Goal: Check status

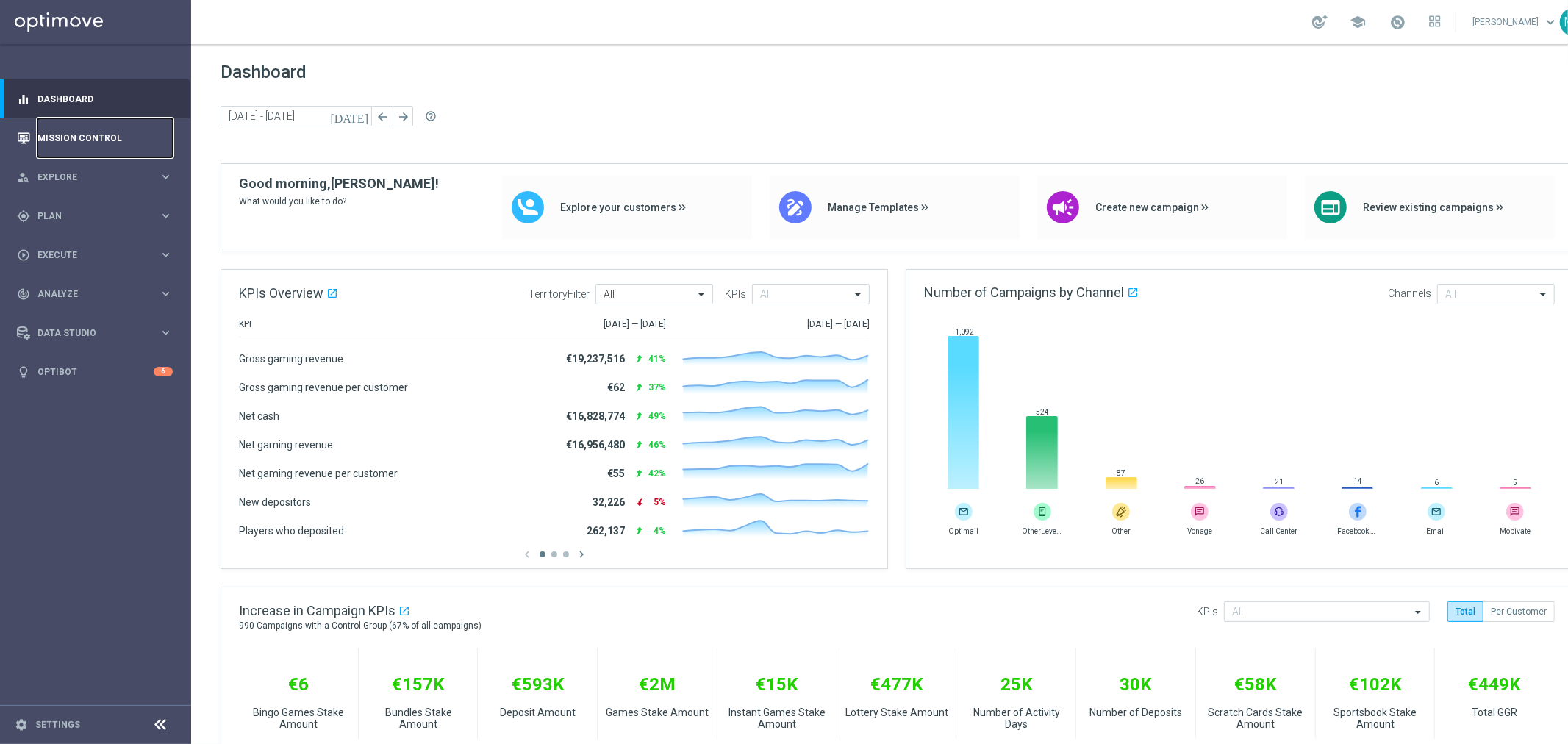
click at [109, 131] on link "Mission Control" at bounding box center [105, 137] width 136 height 39
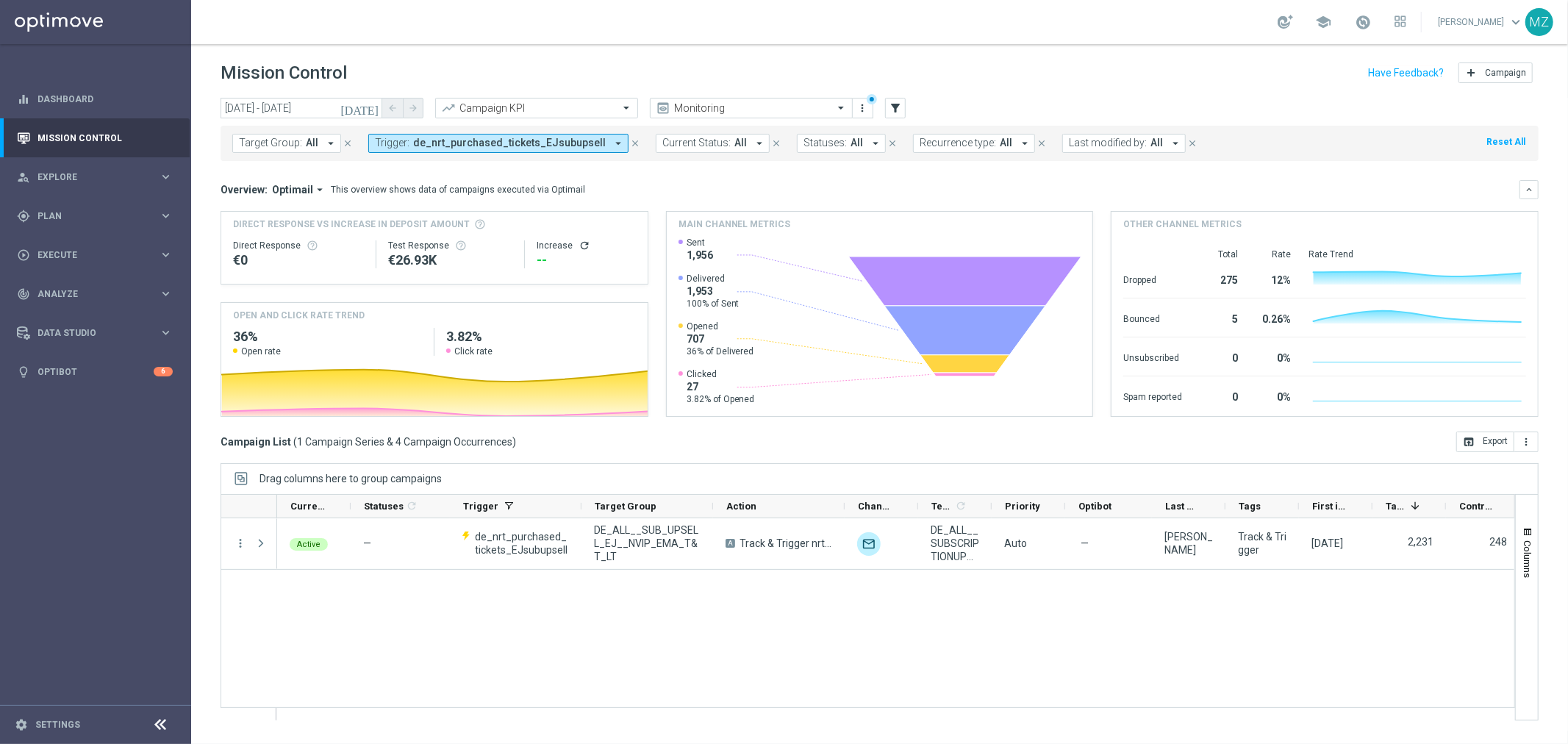
click at [503, 143] on span "de_nrt_purchased_tickets_EJsubupsell" at bounding box center [509, 143] width 193 height 12
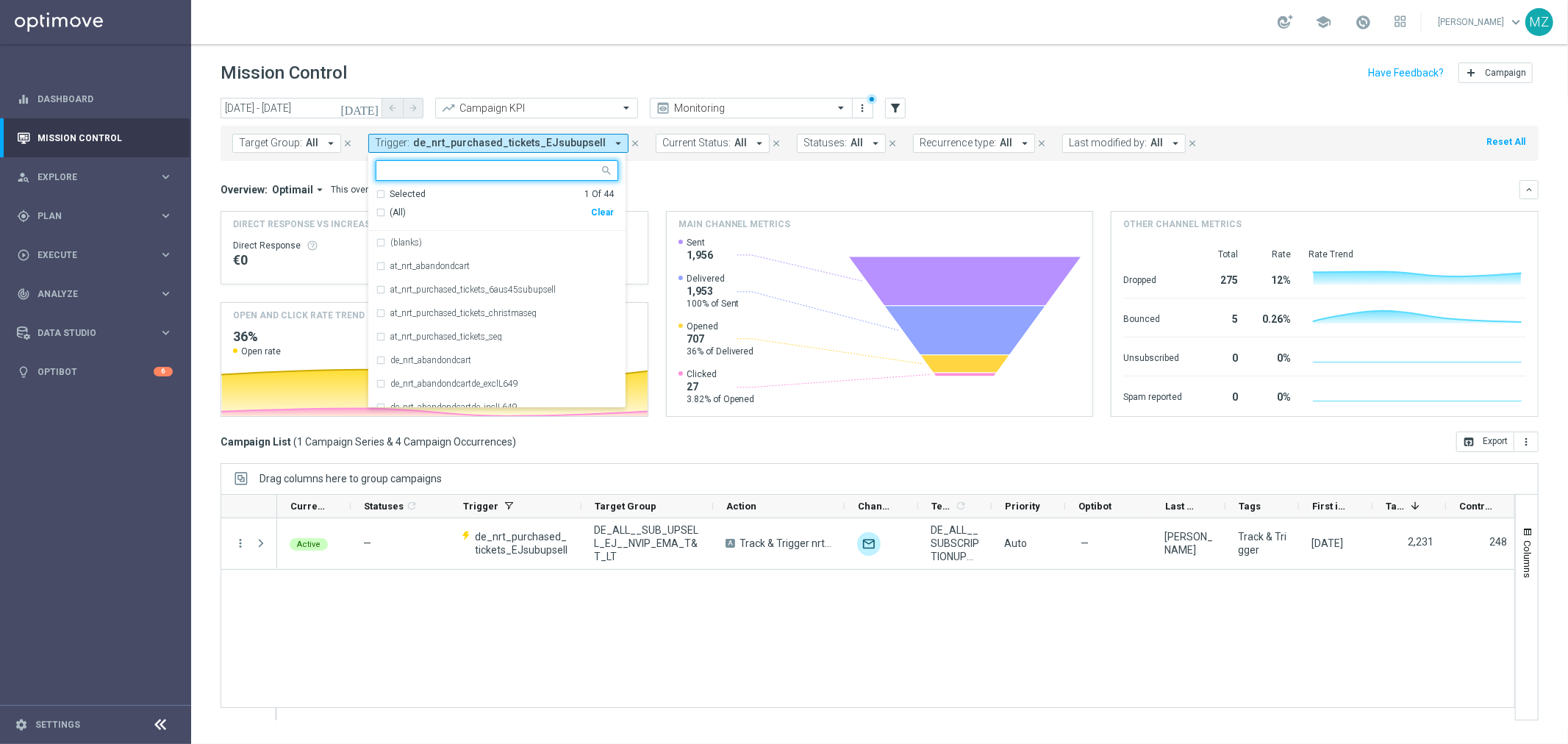
click at [0, 0] on div "Clear" at bounding box center [0, 0] width 0 height 0
click at [371, 107] on icon "[DATE]" at bounding box center [360, 107] width 40 height 13
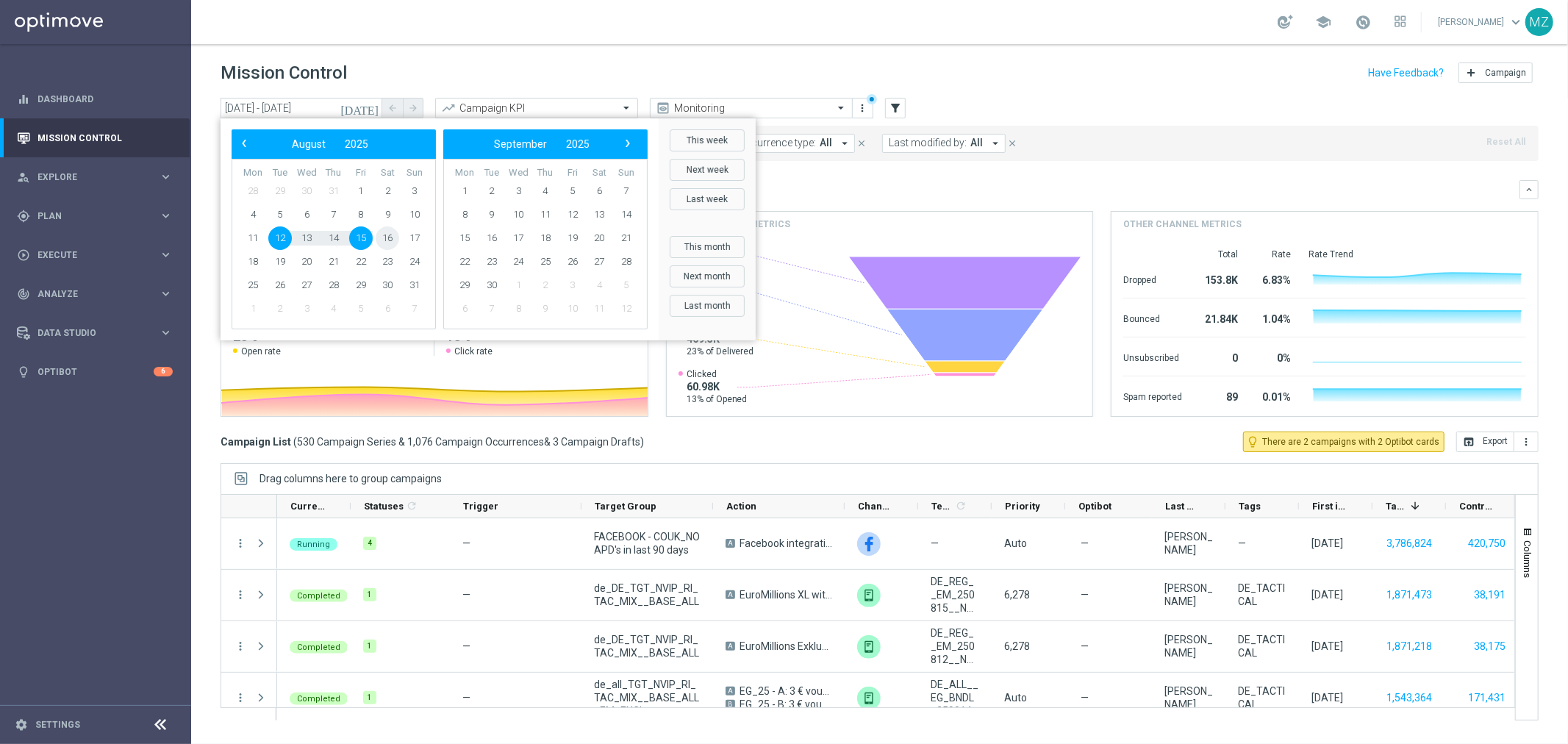
click at [390, 234] on span "16" at bounding box center [387, 238] width 24 height 24
click at [260, 258] on span "18" at bounding box center [252, 261] width 24 height 24
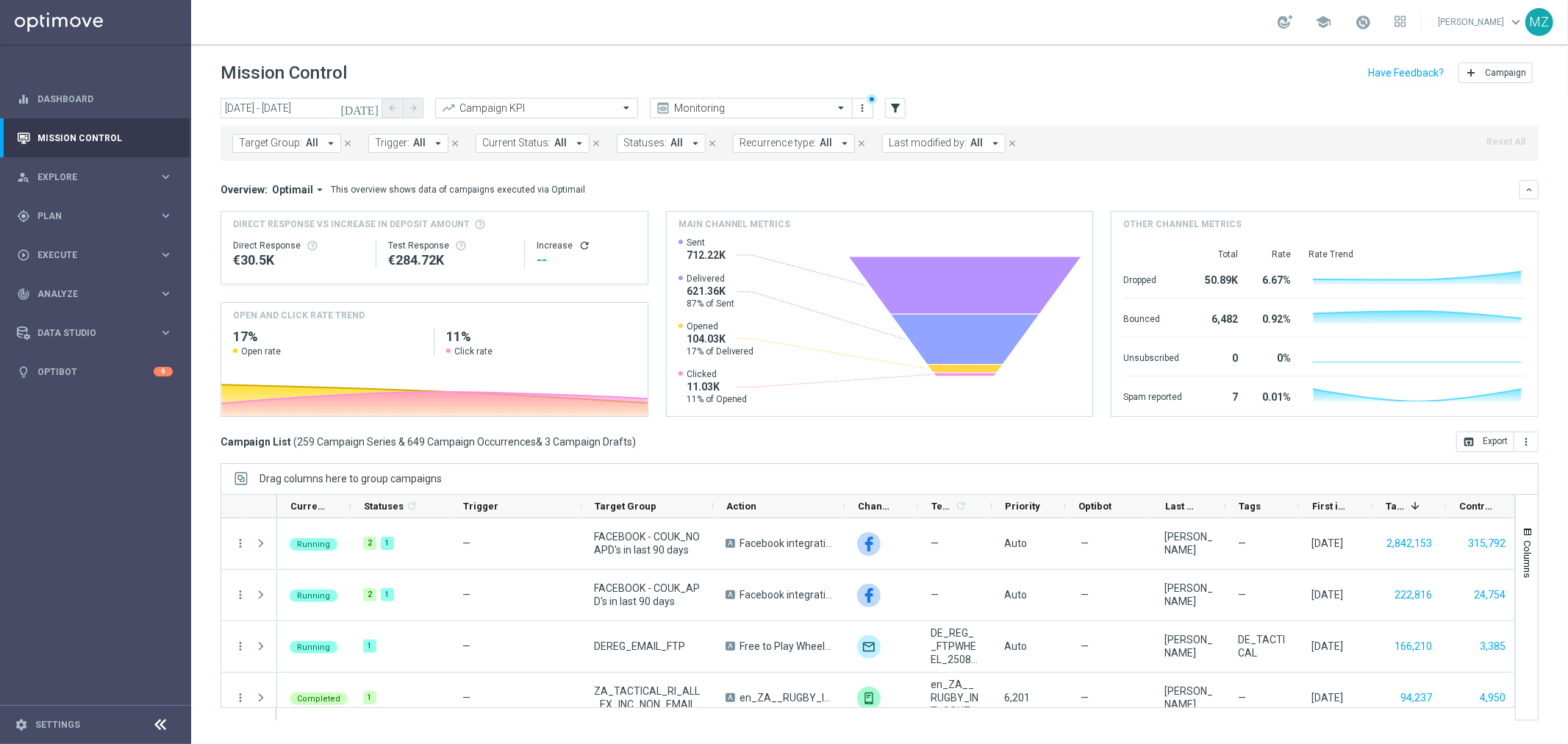
click at [578, 245] on icon "refresh" at bounding box center [584, 245] width 11 height 11
click at [398, 142] on span "Trigger:" at bounding box center [392, 143] width 34 height 12
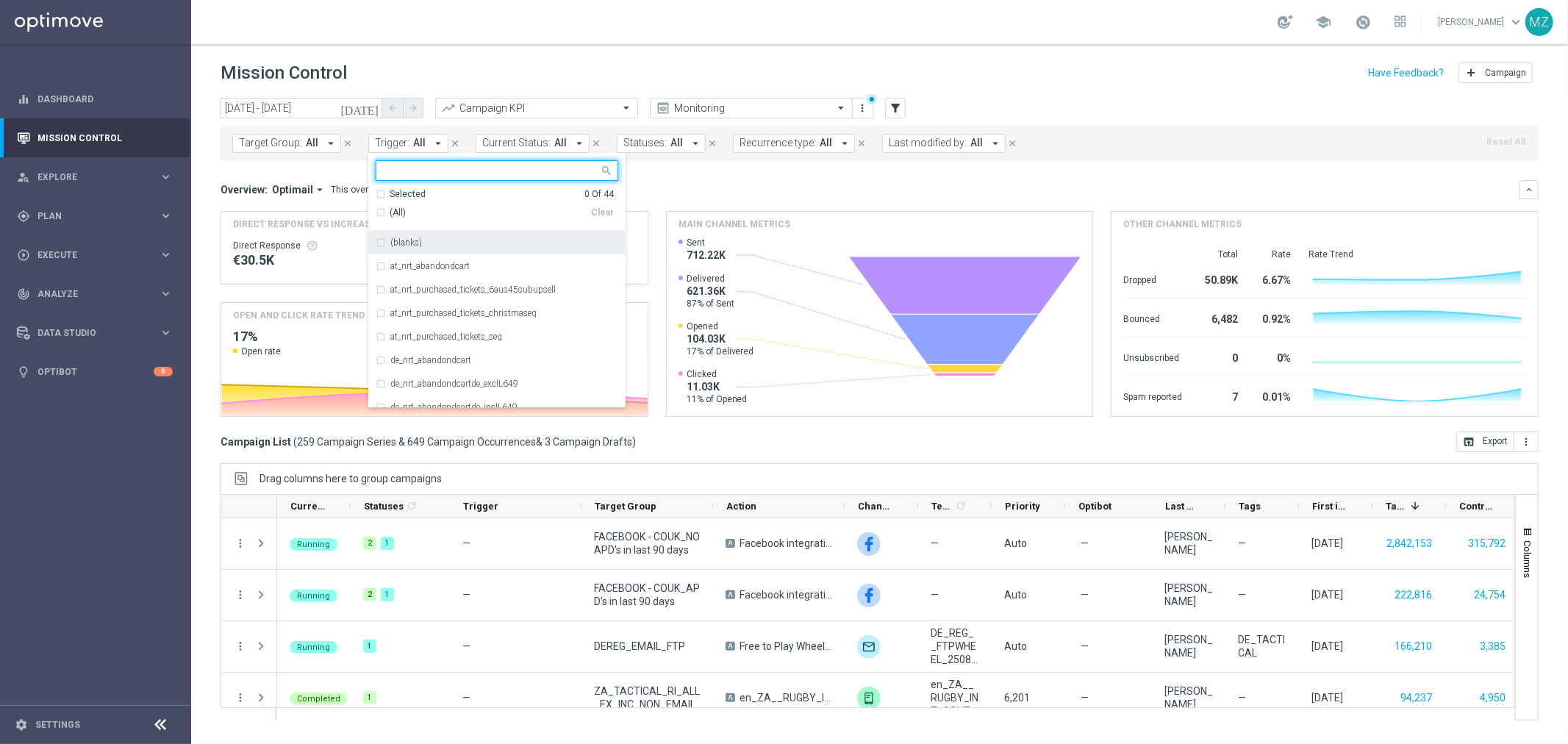
click at [379, 214] on div "(All)" at bounding box center [483, 213] width 216 height 12
click at [378, 241] on div "(blanks)" at bounding box center [497, 242] width 242 height 24
click at [755, 45] on header "Mission Control add Campaign" at bounding box center [879, 71] width 1377 height 53
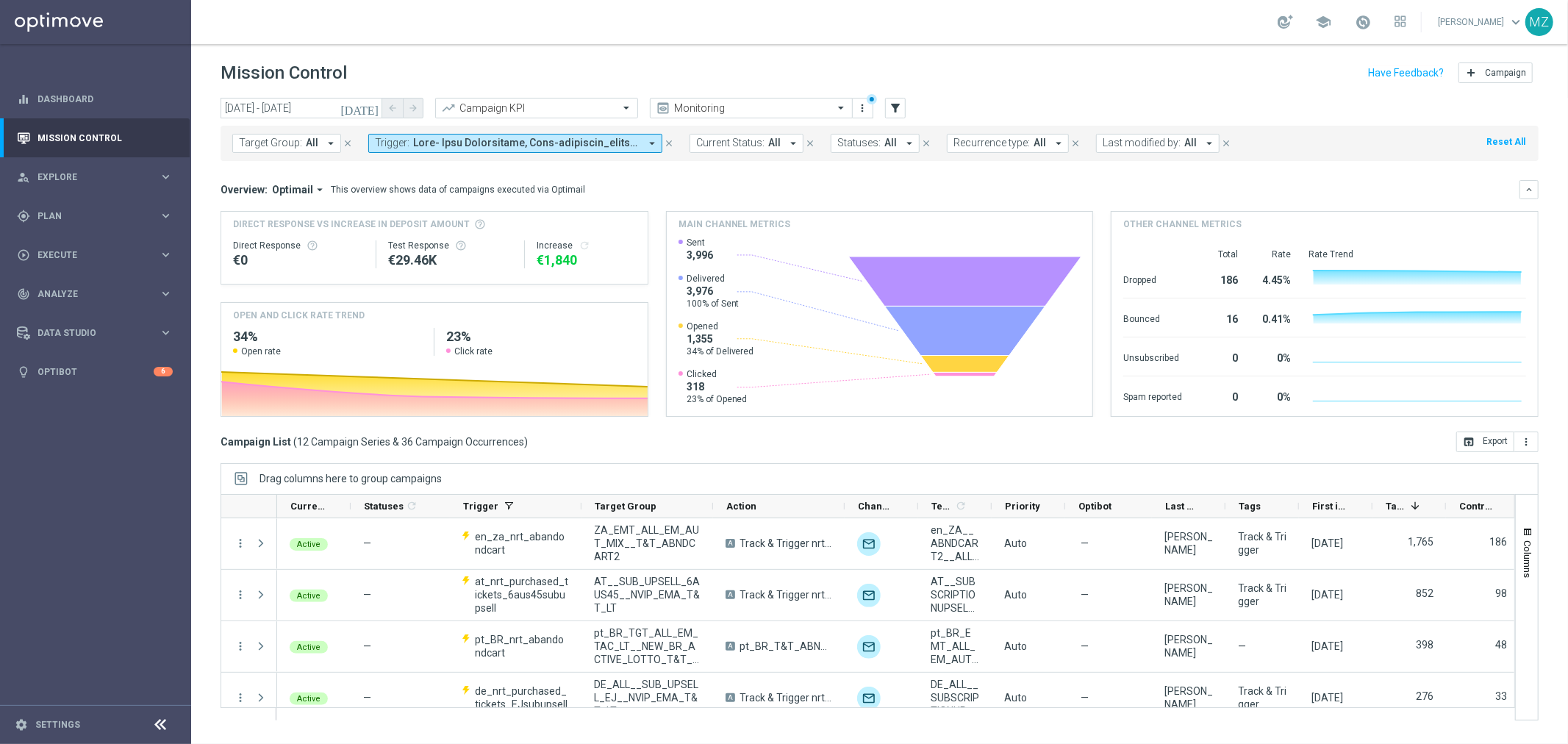
click at [367, 111] on icon "[DATE]" at bounding box center [360, 107] width 40 height 13
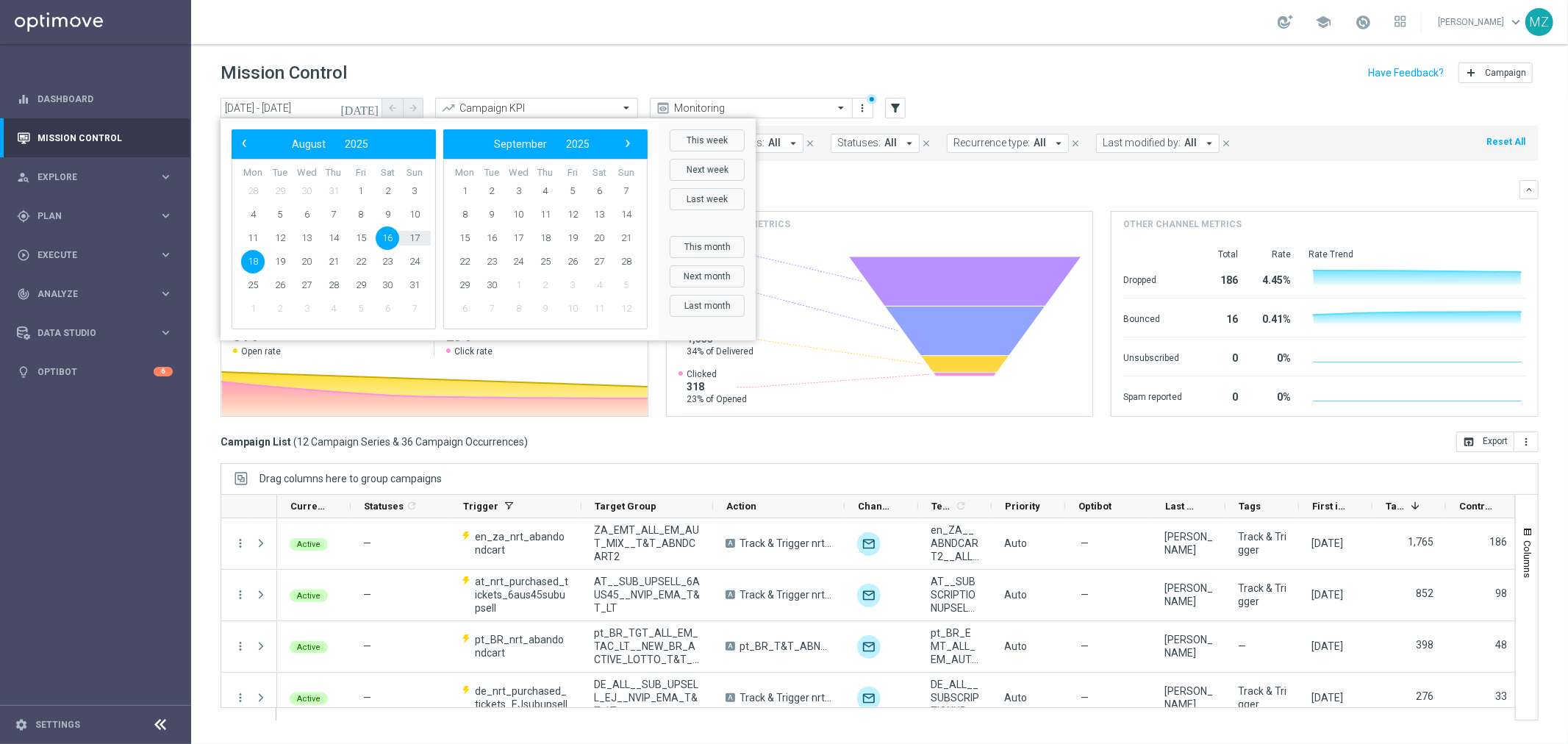
click at [392, 239] on span "16" at bounding box center [387, 238] width 24 height 24
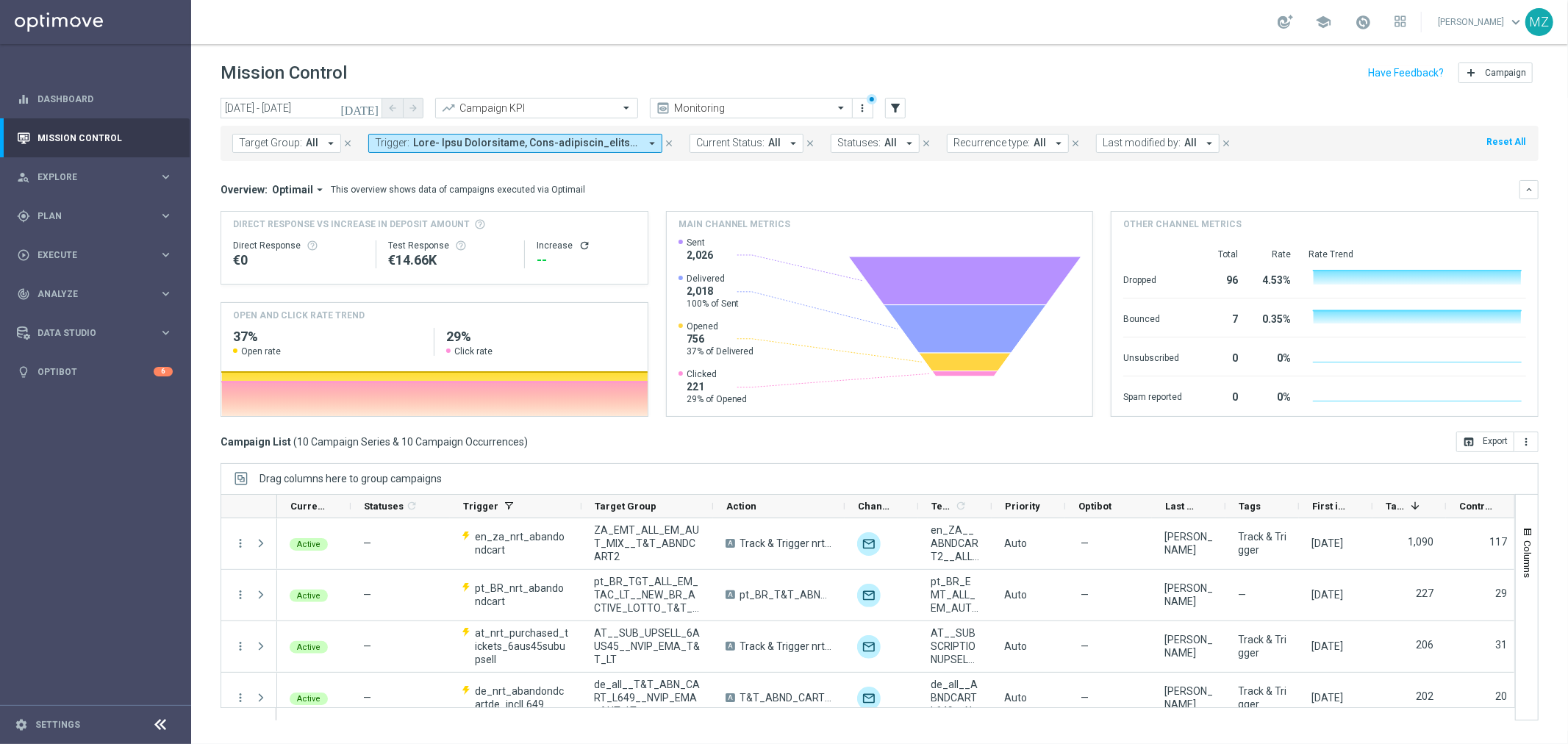
click at [370, 104] on icon "[DATE]" at bounding box center [360, 107] width 40 height 13
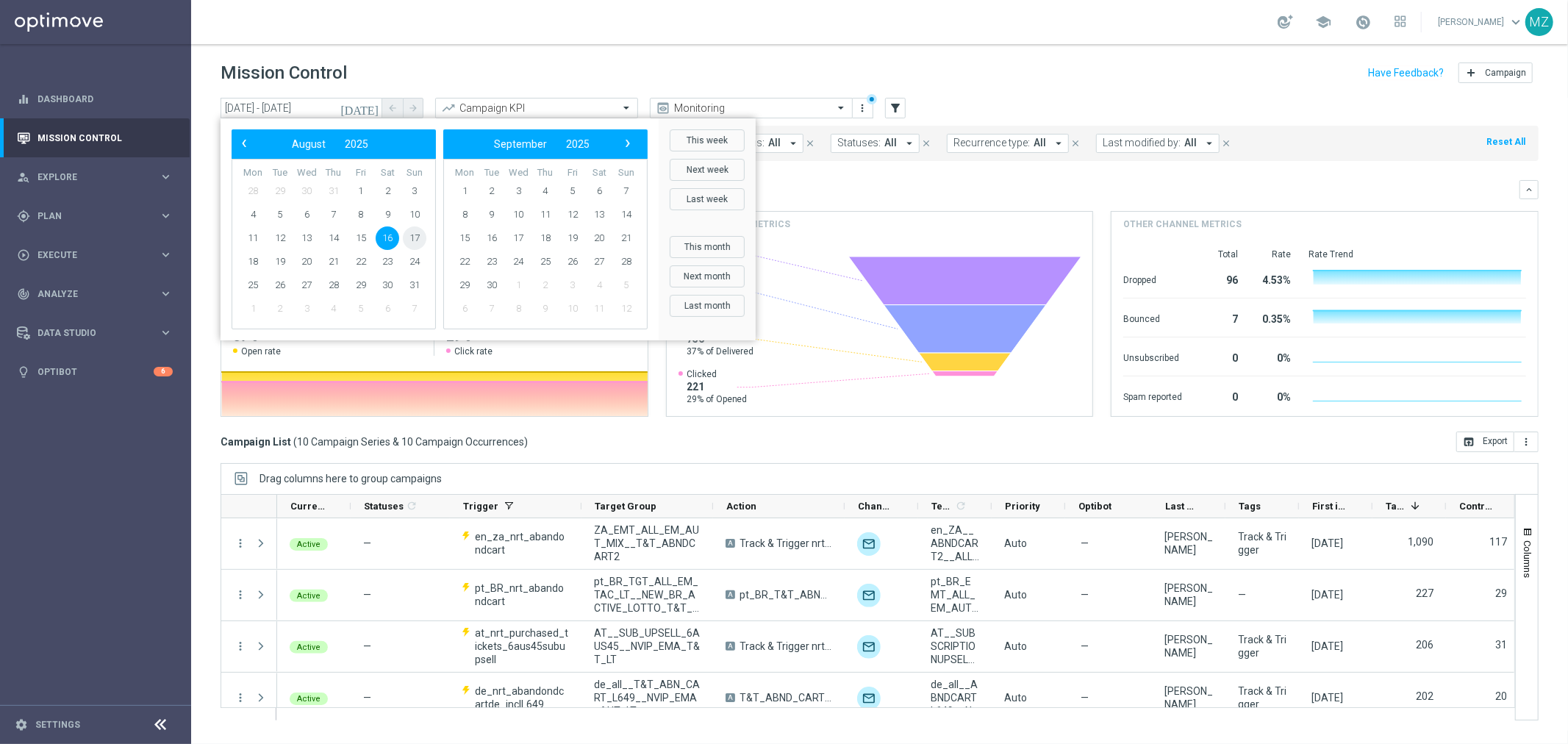
click at [411, 231] on span "17" at bounding box center [414, 238] width 24 height 24
click at [412, 232] on span "17" at bounding box center [414, 238] width 24 height 24
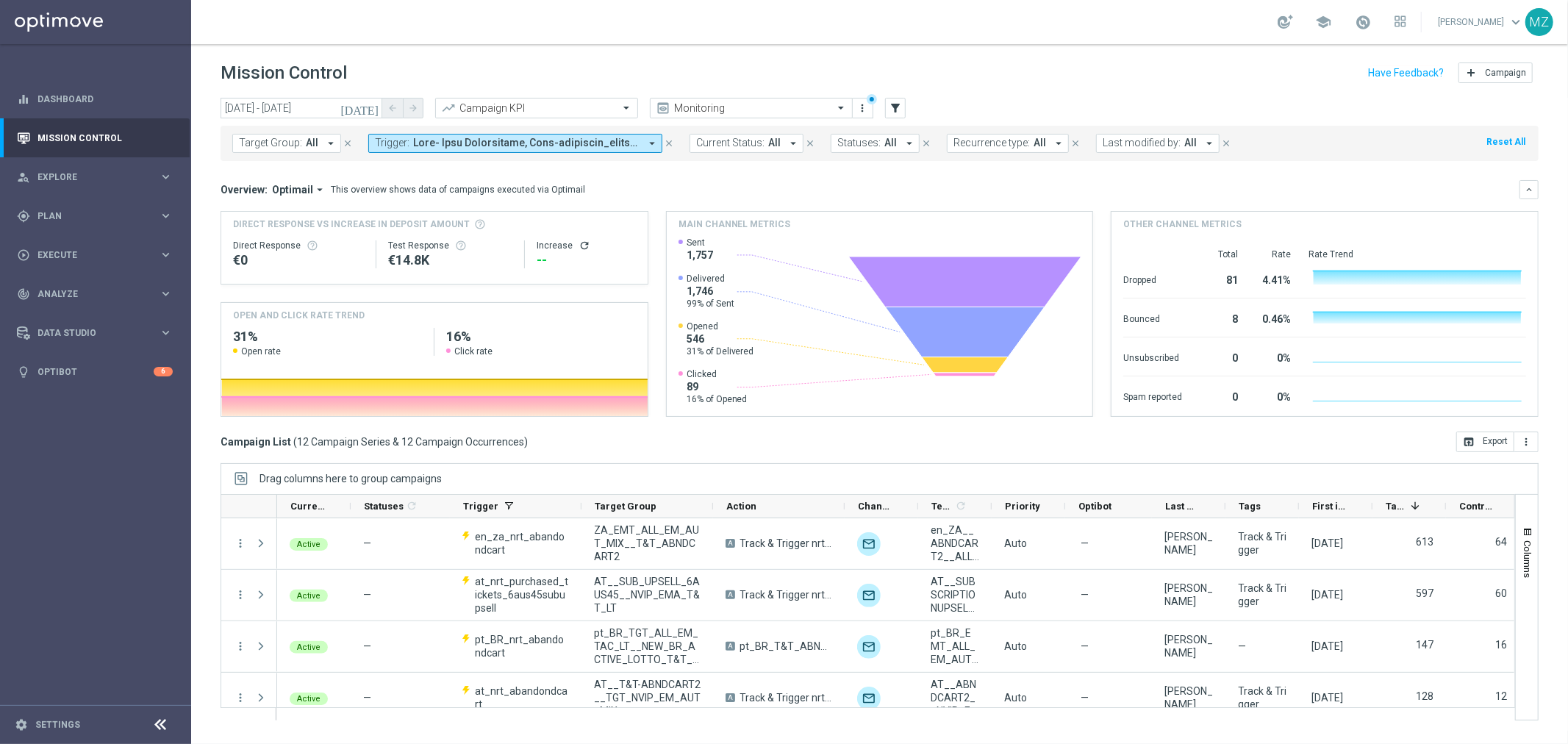
click at [370, 109] on icon "[DATE]" at bounding box center [360, 107] width 40 height 13
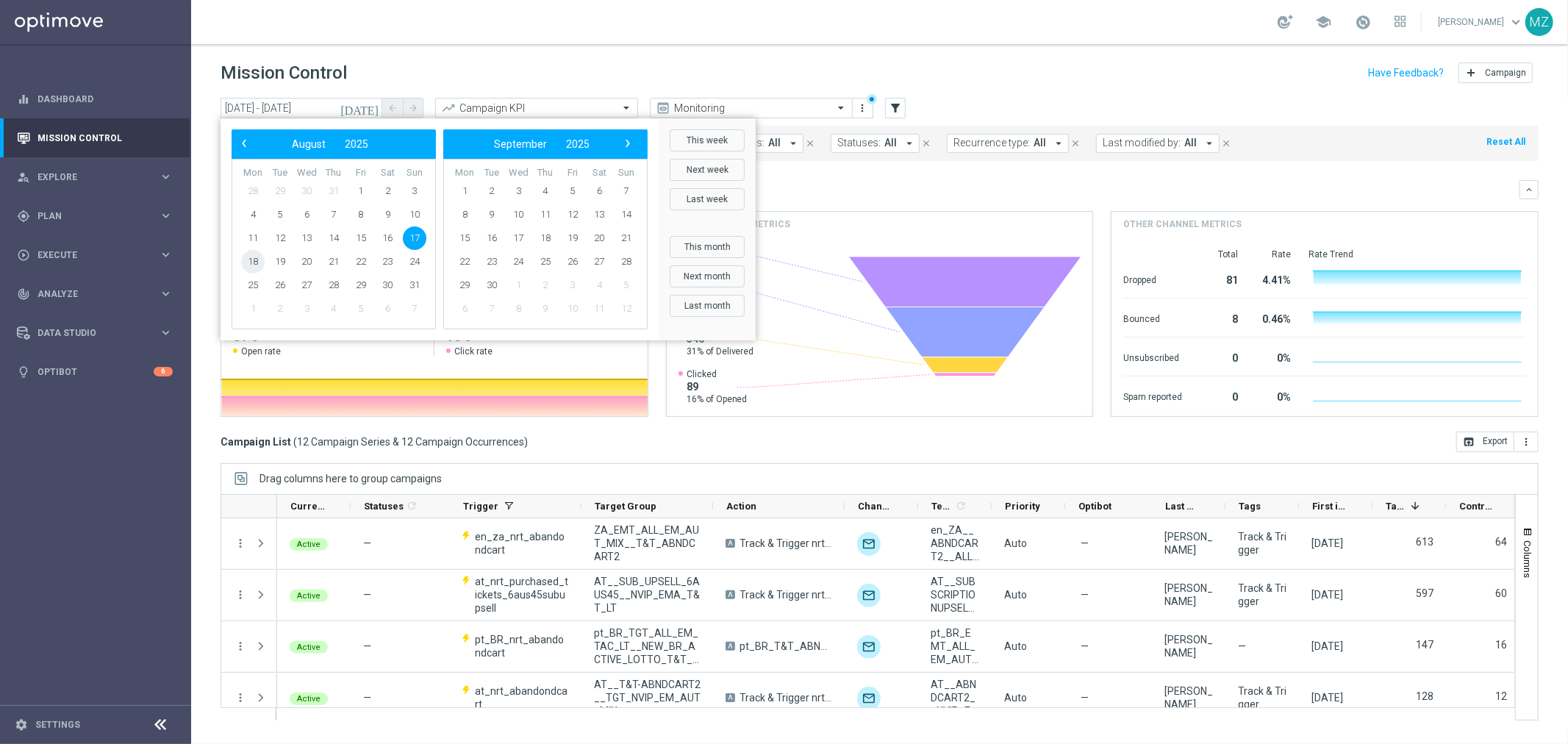
drag, startPoint x: 267, startPoint y: 261, endPoint x: 254, endPoint y: 261, distance: 13.0
click at [254, 261] on span "18" at bounding box center [252, 261] width 24 height 24
type input "18 Aug 2025 - 18 Aug 2025"
